Goal: Transaction & Acquisition: Subscribe to service/newsletter

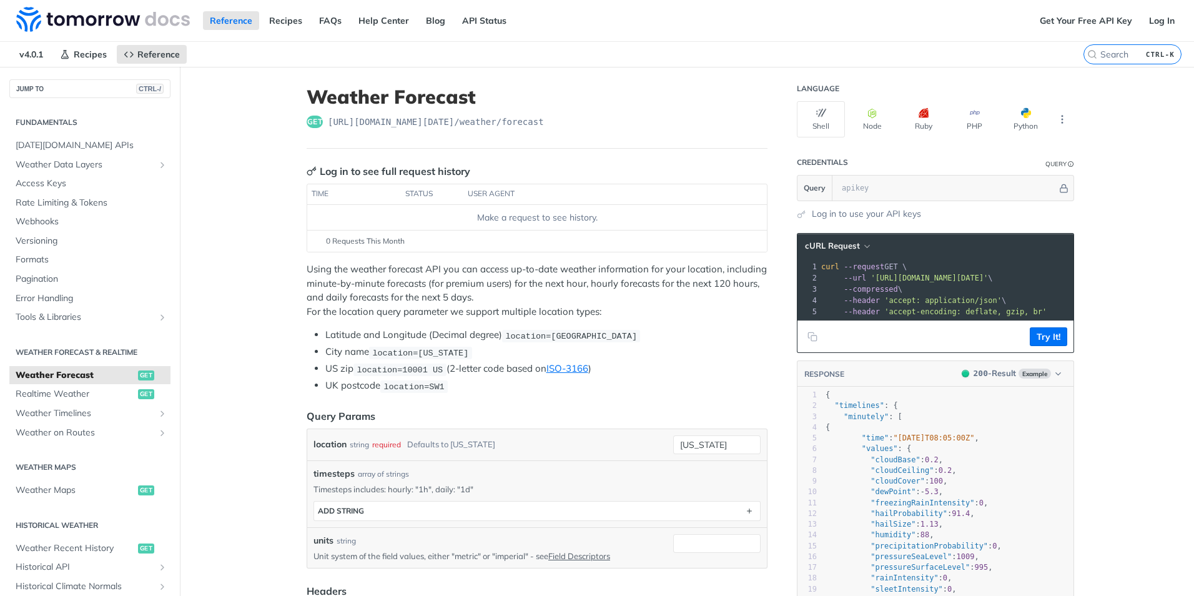
drag, startPoint x: 0, startPoint y: 0, endPoint x: 590, endPoint y: 89, distance: 596.8
click at [590, 89] on h1 "Weather Forecast" at bounding box center [537, 97] width 461 height 22
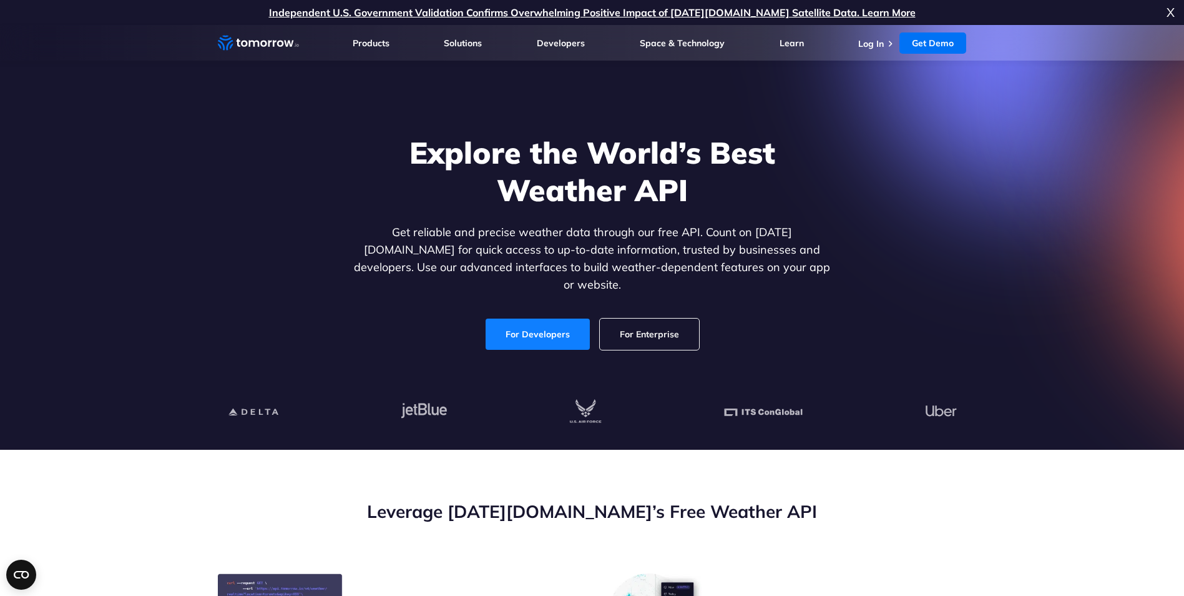
click at [520, 319] on link "For Developers" at bounding box center [538, 333] width 104 height 31
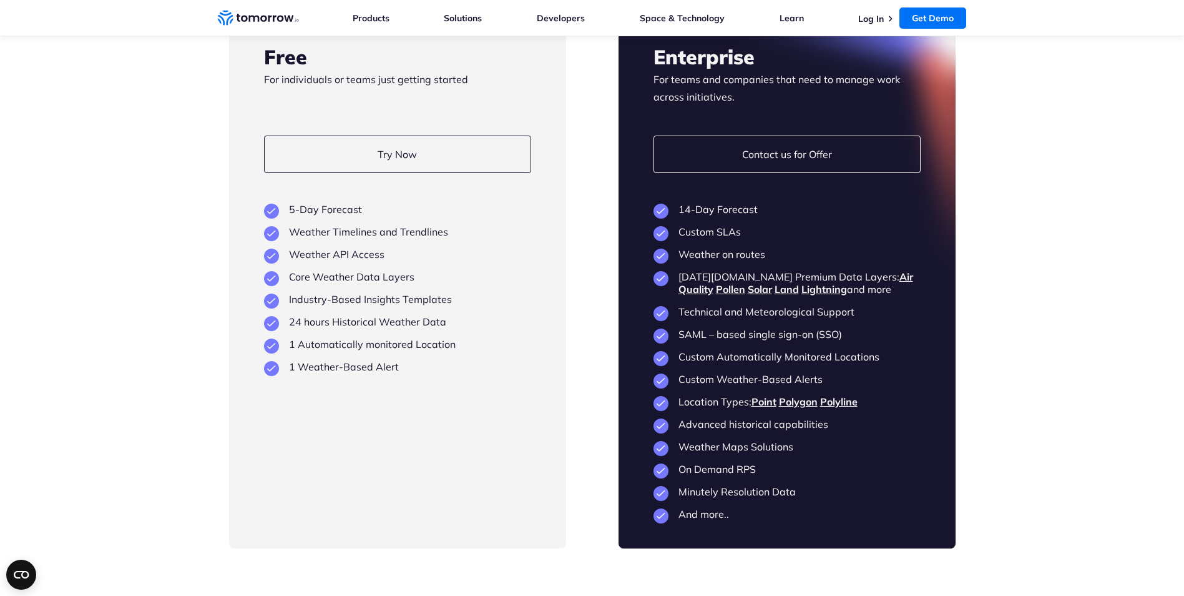
scroll to position [2935, 0]
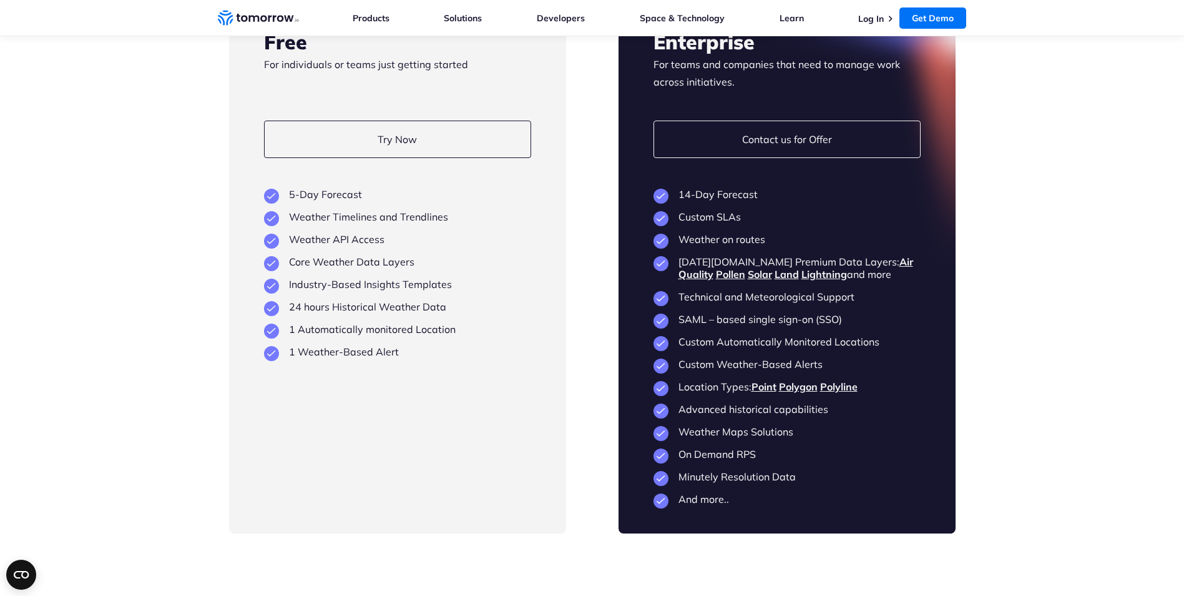
drag, startPoint x: 717, startPoint y: 281, endPoint x: 761, endPoint y: 267, distance: 45.8
click at [751, 267] on div at bounding box center [787, 268] width 337 height 530
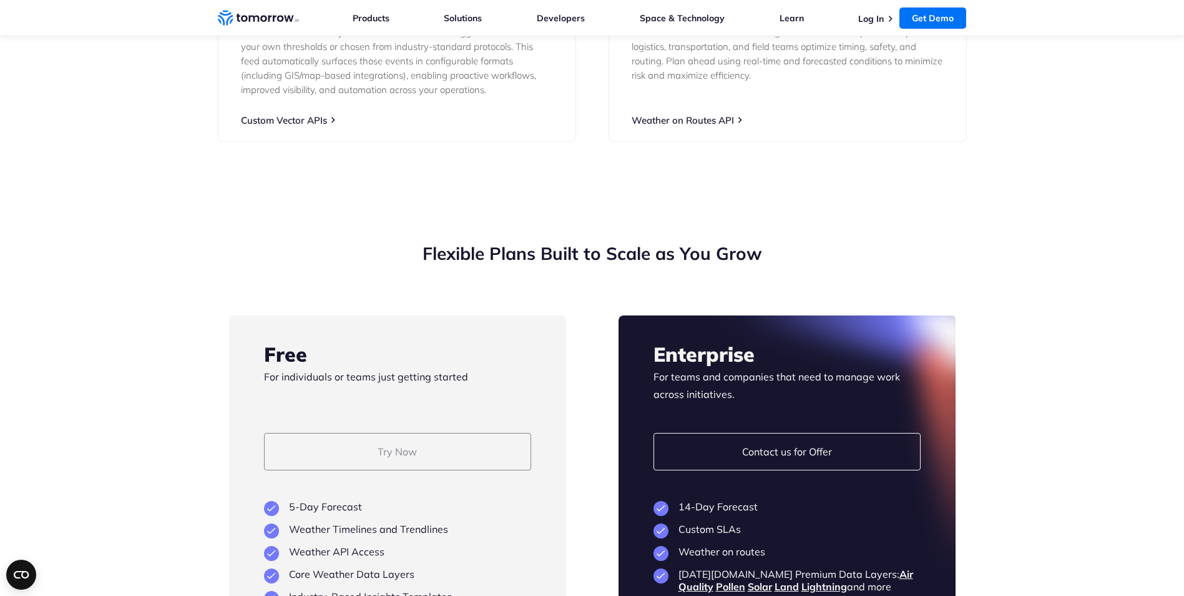
click at [403, 470] on link "Try Now" at bounding box center [397, 451] width 267 height 37
